Goal: Task Accomplishment & Management: Manage account settings

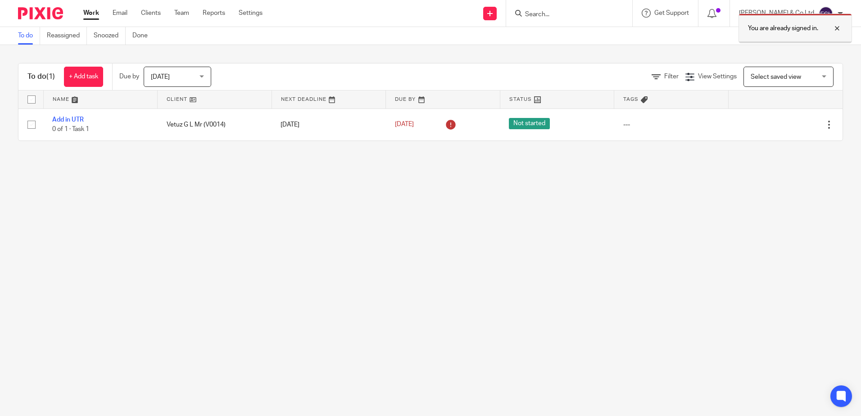
drag, startPoint x: 838, startPoint y: 27, endPoint x: 832, endPoint y: 27, distance: 5.9
click at [833, 27] on div at bounding box center [830, 28] width 24 height 11
click at [593, 17] on input "Search" at bounding box center [564, 15] width 81 height 8
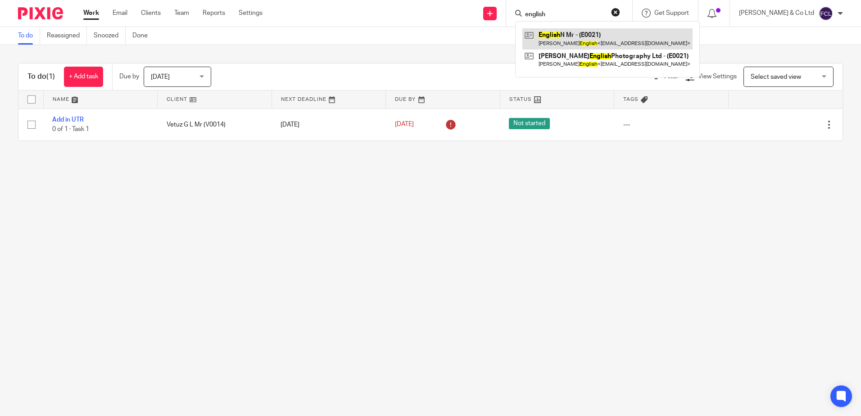
type input "english"
click at [594, 39] on link at bounding box center [607, 38] width 170 height 21
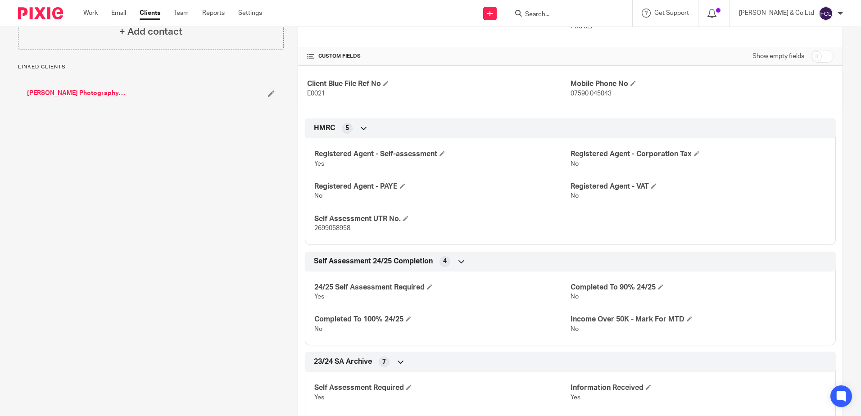
scroll to position [180, 0]
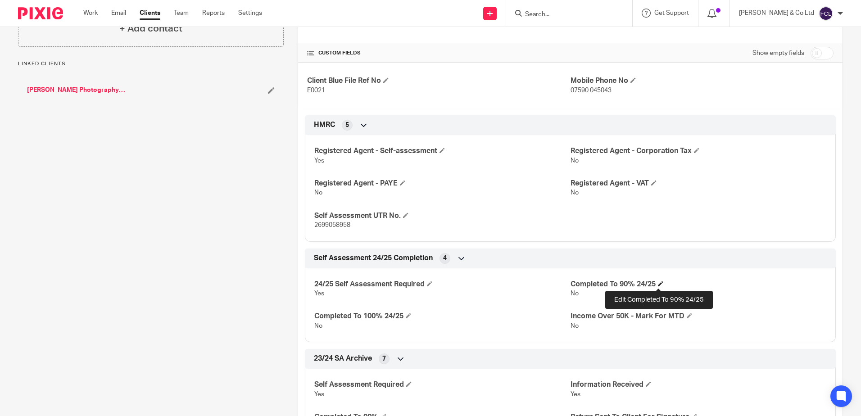
click at [658, 283] on span at bounding box center [660, 283] width 5 height 5
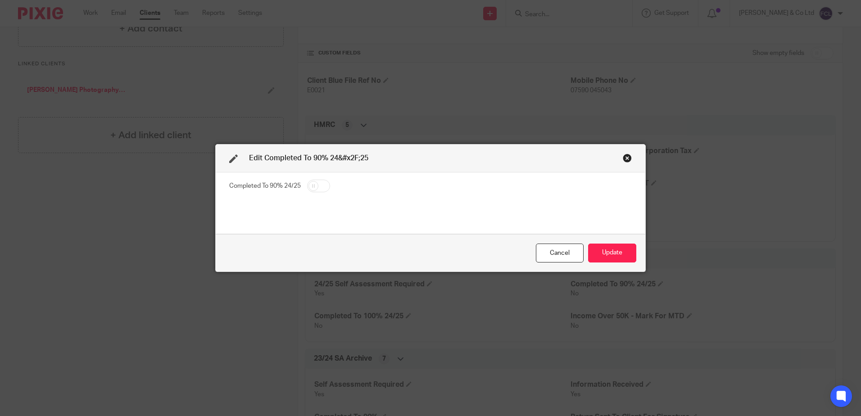
click at [313, 184] on input "checkbox" at bounding box center [318, 186] width 23 height 13
checkbox input "true"
click at [614, 250] on button "Update" at bounding box center [612, 253] width 48 height 19
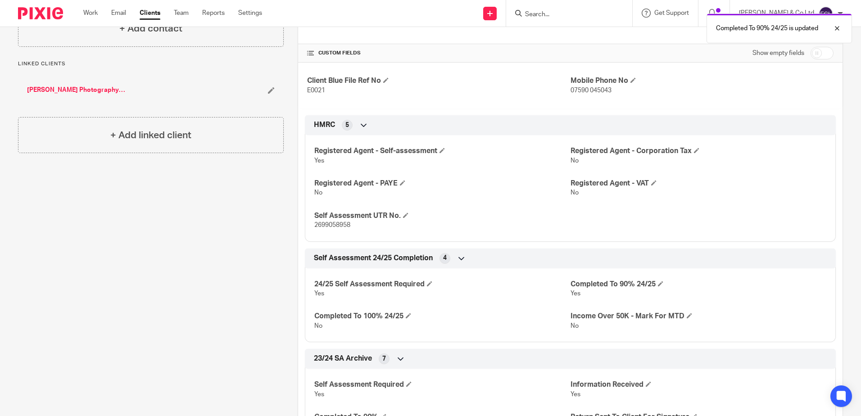
drag, startPoint x: 72, startPoint y: 256, endPoint x: 77, endPoint y: 243, distance: 13.8
click at [75, 246] on div "Client contacts [PERSON_NAME] 07590 045043 [EMAIL_ADDRESS][DOMAIN_NAME] Edit co…" at bounding box center [144, 316] width 280 height 800
drag, startPoint x: 210, startPoint y: 222, endPoint x: 233, endPoint y: 172, distance: 55.2
click at [215, 217] on div "Client contacts [PERSON_NAME] 07590 045043 [EMAIL_ADDRESS][DOMAIN_NAME] Edit co…" at bounding box center [144, 316] width 280 height 800
click at [121, 274] on div "Client contacts [PERSON_NAME] 07590 045043 [EMAIL_ADDRESS][DOMAIN_NAME] Edit co…" at bounding box center [144, 316] width 280 height 800
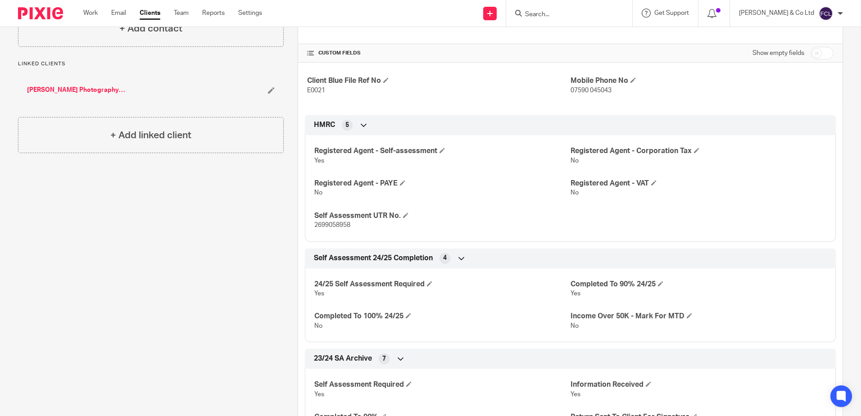
click at [149, 280] on div "Client contacts [PERSON_NAME] 07590 045043 [EMAIL_ADDRESS][DOMAIN_NAME] Edit co…" at bounding box center [144, 316] width 280 height 800
drag, startPoint x: 97, startPoint y: 240, endPoint x: 105, endPoint y: 82, distance: 158.2
click at [98, 230] on div "Client contacts [PERSON_NAME] 07590 045043 [EMAIL_ADDRESS][DOMAIN_NAME] Edit co…" at bounding box center [144, 316] width 280 height 800
